Goal: Transaction & Acquisition: Obtain resource

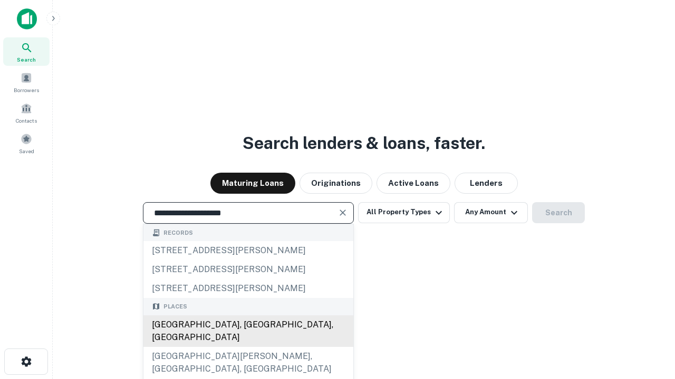
click at [248, 347] on div "Santa Monica, CA, USA" at bounding box center [248, 332] width 210 height 32
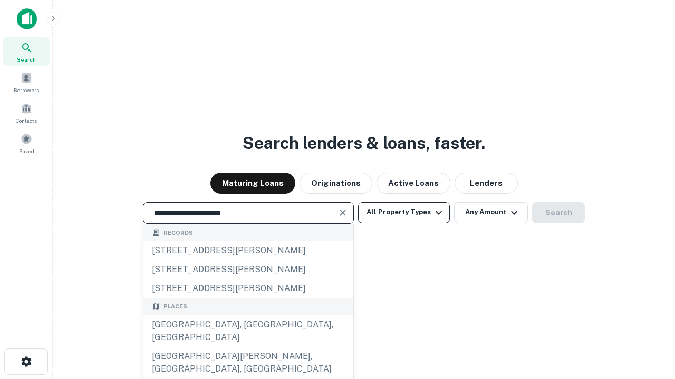
type input "**********"
click at [404, 212] on button "All Property Types" at bounding box center [404, 212] width 92 height 21
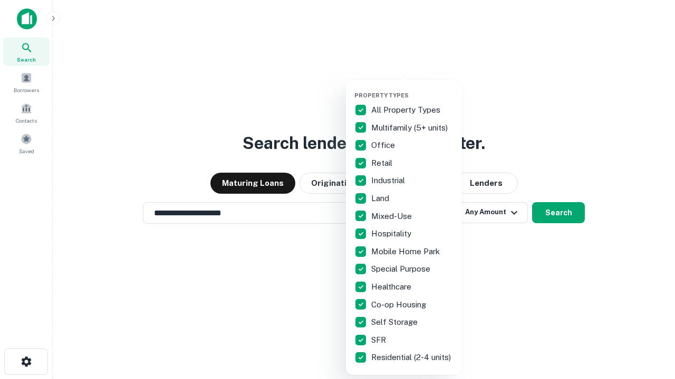
click at [412, 89] on button "button" at bounding box center [412, 89] width 116 height 1
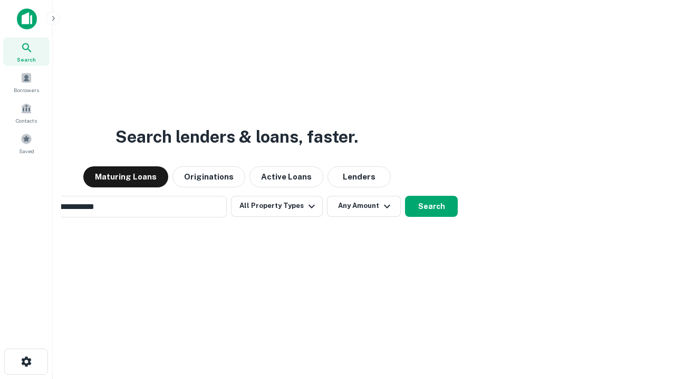
scroll to position [16, 0]
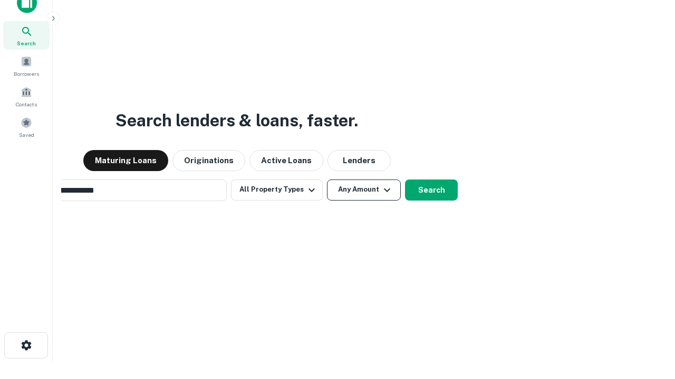
click at [327, 180] on button "Any Amount" at bounding box center [364, 190] width 74 height 21
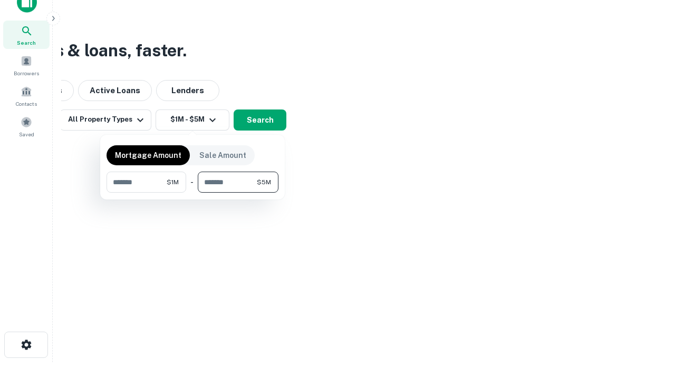
type input "*******"
click at [192, 193] on button "button" at bounding box center [192, 193] width 172 height 1
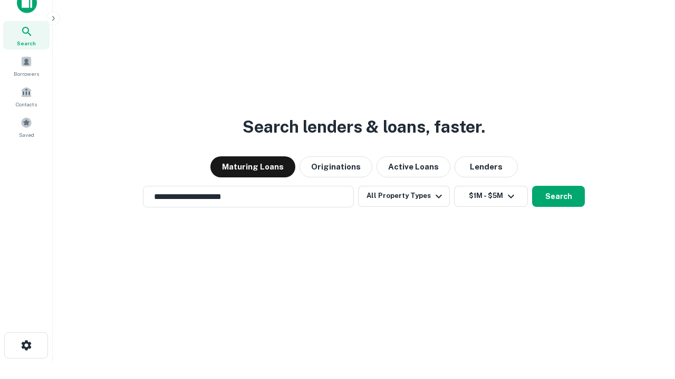
scroll to position [6, 194]
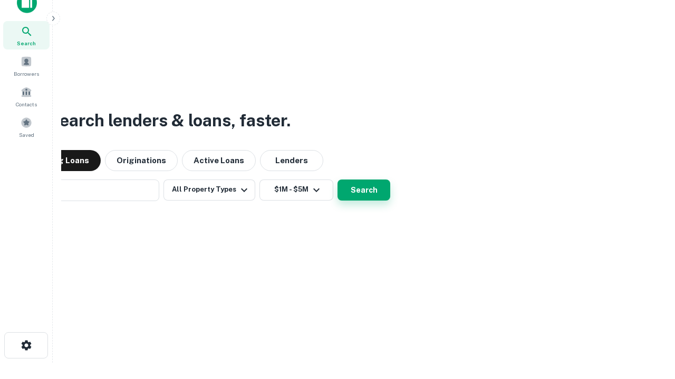
click at [337, 180] on button "Search" at bounding box center [363, 190] width 53 height 21
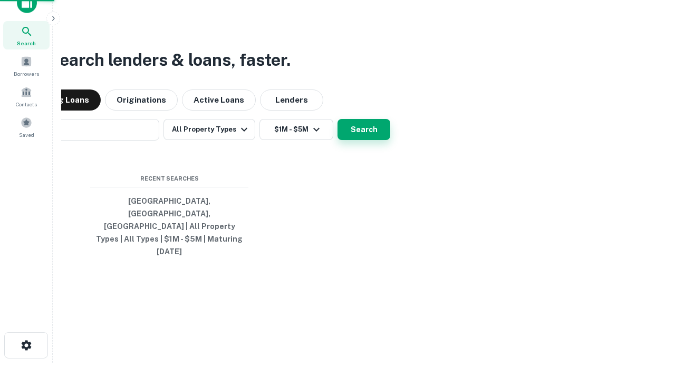
scroll to position [28, 298]
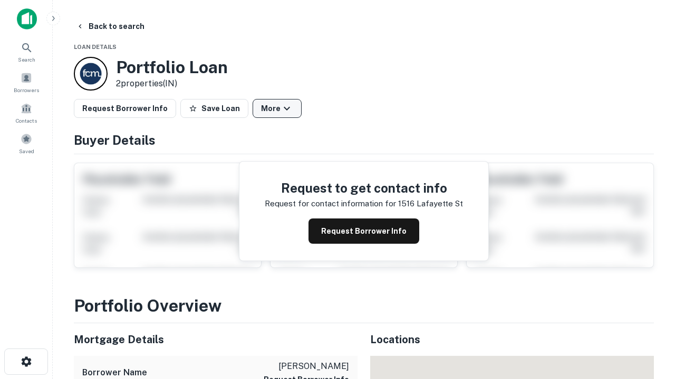
click at [277, 109] on button "More" at bounding box center [276, 108] width 49 height 19
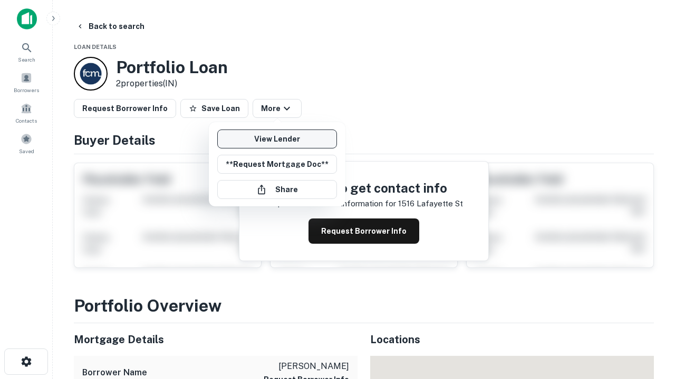
click at [277, 139] on link "View Lender" at bounding box center [277, 139] width 120 height 19
